Goal: Information Seeking & Learning: Learn about a topic

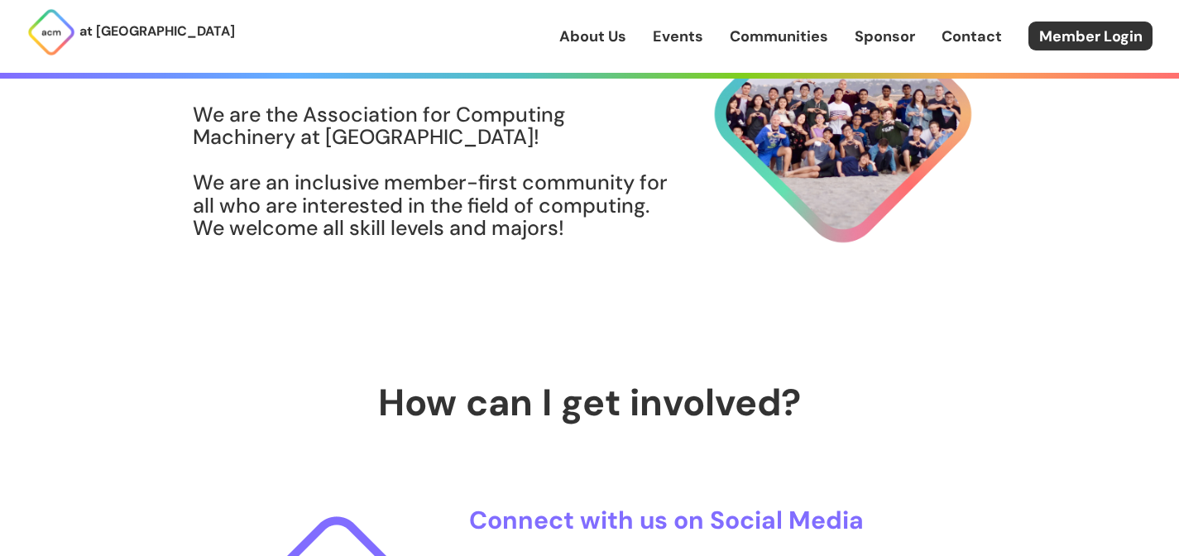
scroll to position [32, 0]
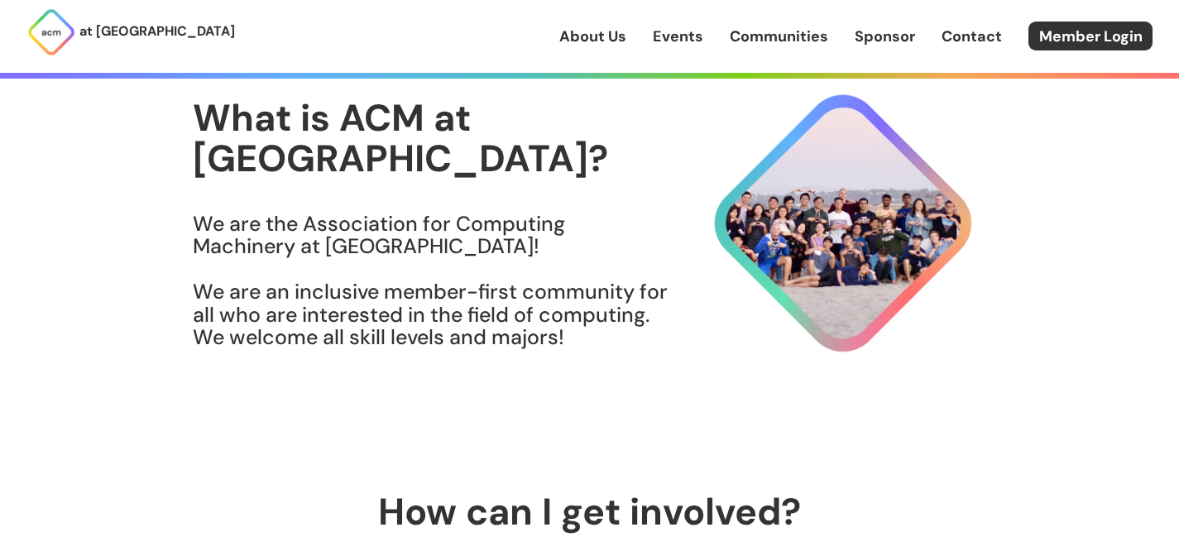
scroll to position [4085, 0]
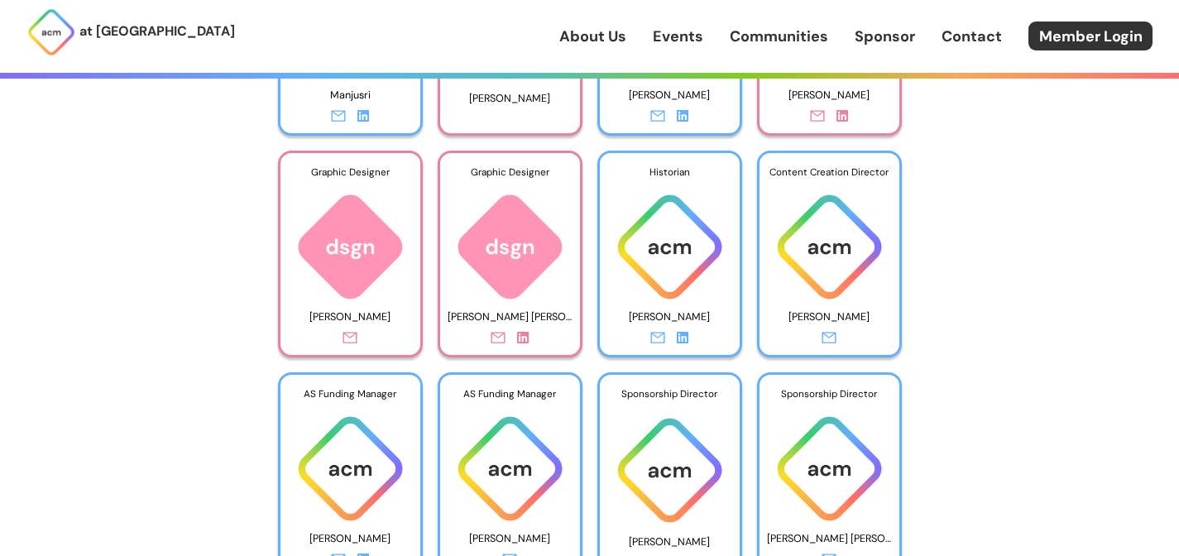
click at [1067, 342] on div "at UC San Diego About Us Events Communities Sponsor Contact Member Login About …" at bounding box center [589, 78] width 1179 height 8326
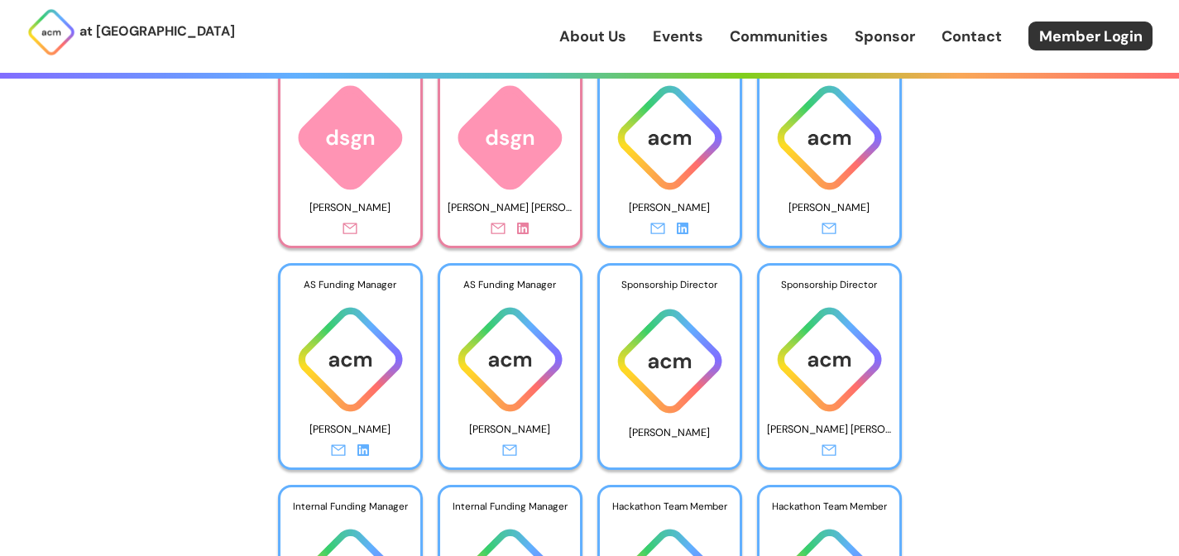
scroll to position [4173, 0]
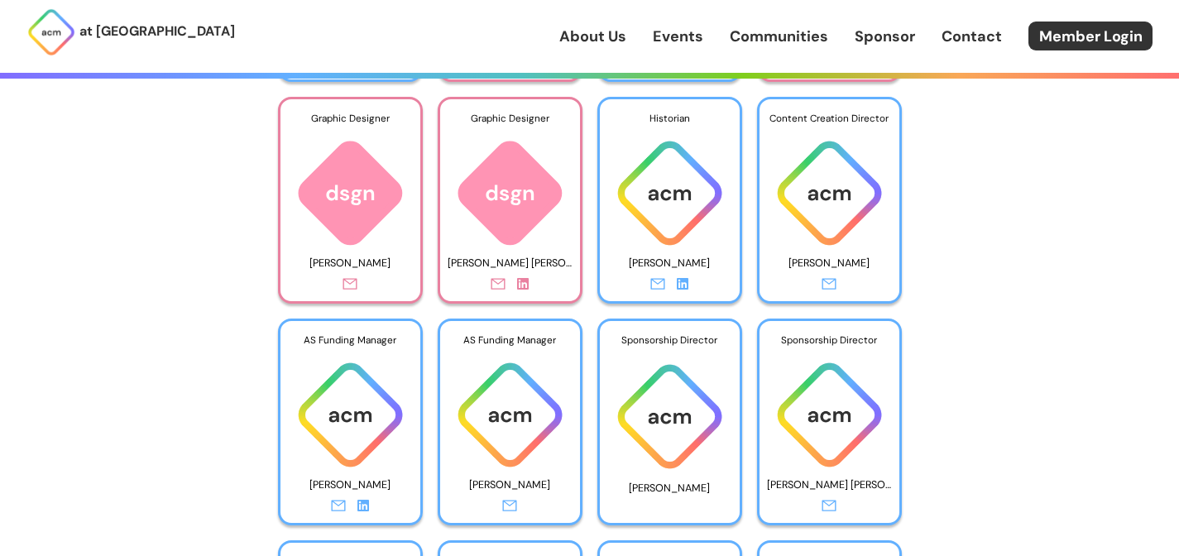
scroll to position [4113, 0]
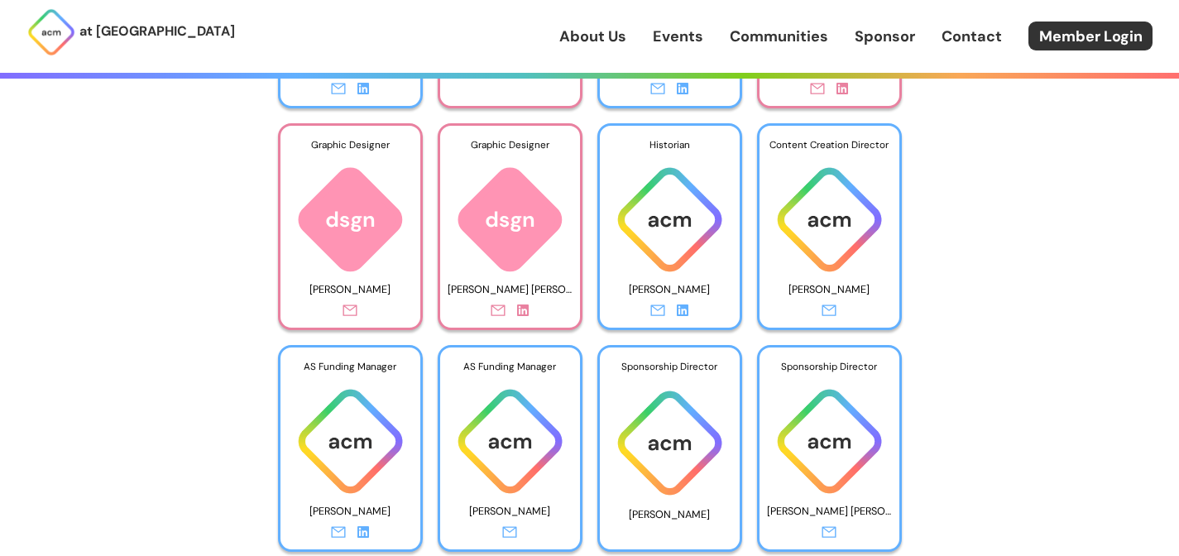
click at [678, 200] on img at bounding box center [670, 219] width 140 height 113
